Goal: Transaction & Acquisition: Purchase product/service

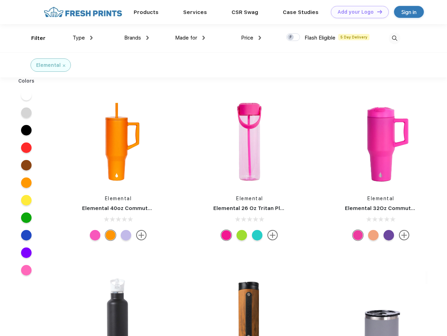
click at [357, 12] on link "Add your Logo Design Tool" at bounding box center [360, 12] width 58 height 12
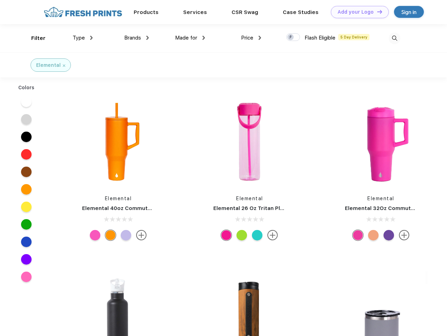
click at [0, 0] on div "Design Tool" at bounding box center [0, 0] width 0 height 0
click at [376, 12] on link "Add your Logo Design Tool" at bounding box center [360, 12] width 58 height 12
click at [34, 38] on div "Filter" at bounding box center [38, 38] width 14 height 8
click at [83, 38] on span "Type" at bounding box center [79, 38] width 12 height 6
click at [136, 38] on span "Brands" at bounding box center [132, 38] width 17 height 6
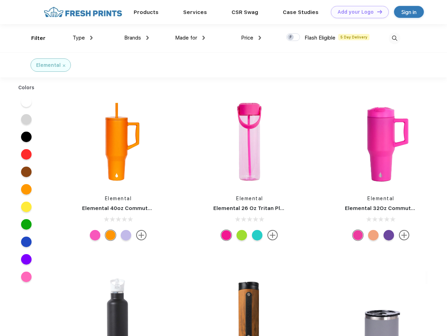
click at [190, 38] on span "Made for" at bounding box center [186, 38] width 22 height 6
click at [251, 38] on span "Price" at bounding box center [247, 38] width 12 height 6
click at [293, 38] on div at bounding box center [293, 37] width 14 height 8
click at [291, 38] on input "checkbox" at bounding box center [288, 35] width 5 height 5
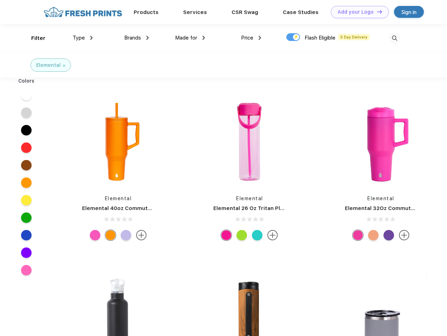
click at [394, 38] on img at bounding box center [394, 39] width 12 height 12
